Goal: Transaction & Acquisition: Purchase product/service

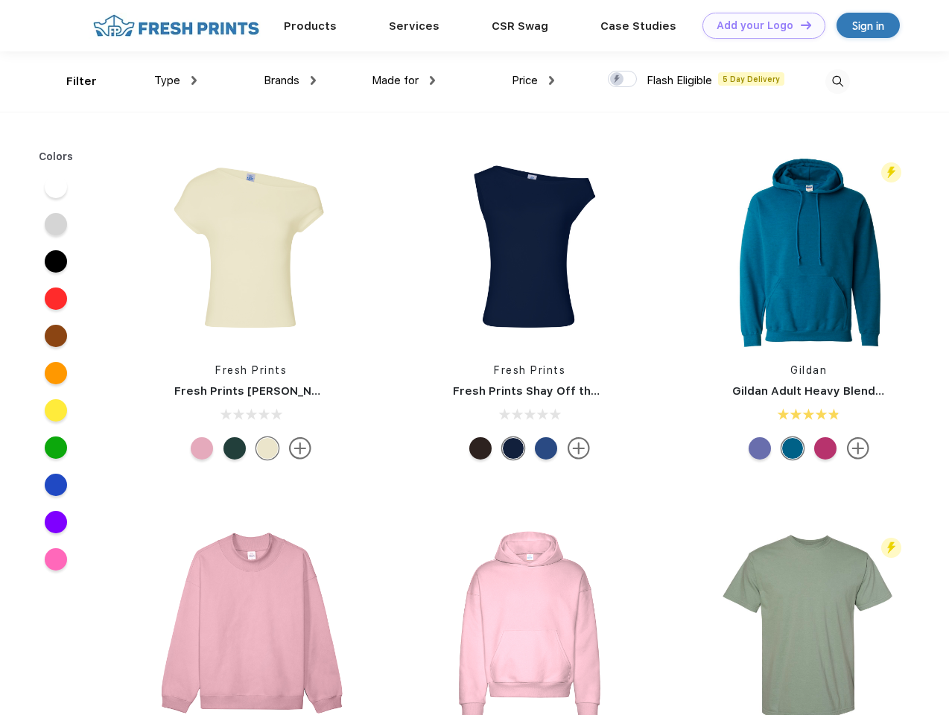
click at [758, 25] on link "Add your Logo Design Tool" at bounding box center [763, 26] width 123 height 26
click at [0, 0] on div "Design Tool" at bounding box center [0, 0] width 0 height 0
click at [799, 25] on link "Add your Logo Design Tool" at bounding box center [763, 26] width 123 height 26
click at [71, 81] on div "Filter" at bounding box center [81, 81] width 31 height 17
click at [176, 80] on span "Type" at bounding box center [167, 80] width 26 height 13
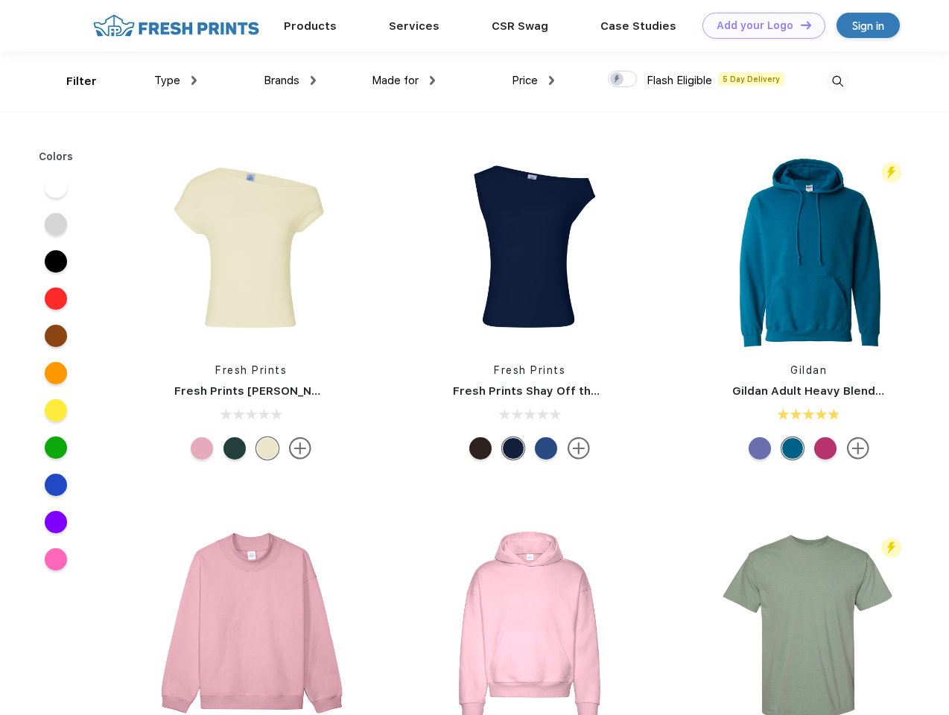
click at [290, 80] on span "Brands" at bounding box center [282, 80] width 36 height 13
click at [404, 80] on span "Made for" at bounding box center [395, 80] width 47 height 13
click at [533, 80] on span "Price" at bounding box center [525, 80] width 26 height 13
click at [622, 80] on div at bounding box center [622, 79] width 29 height 16
click at [617, 80] on input "checkbox" at bounding box center [613, 75] width 10 height 10
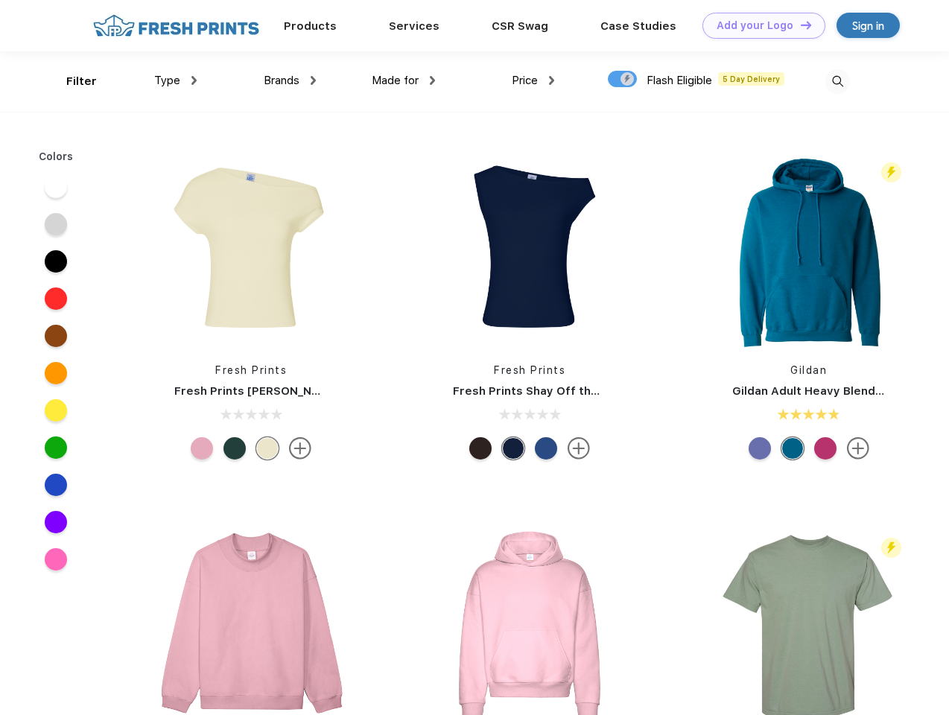
click at [837, 81] on img at bounding box center [837, 81] width 25 height 25
